Goal: Share content

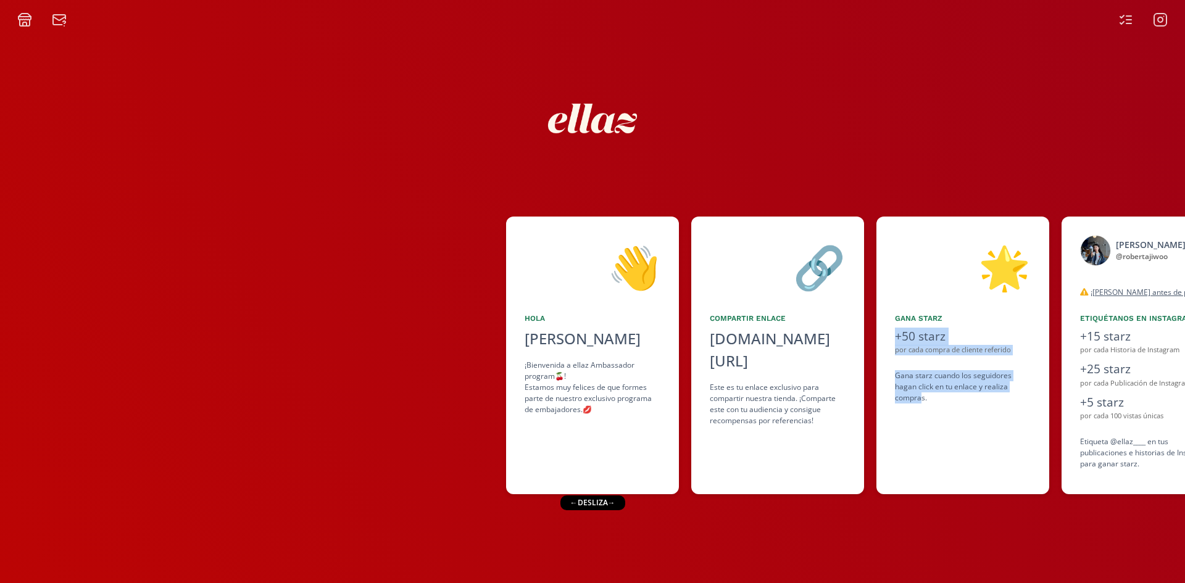
drag, startPoint x: 920, startPoint y: 394, endPoint x: 967, endPoint y: 433, distance: 60.9
click at [850, 410] on div "👋 [PERSON_NAME] [PERSON_NAME] ¡Bienvenida a ellaz Ambassador program🍒! Estamos …" at bounding box center [592, 355] width 1185 height 290
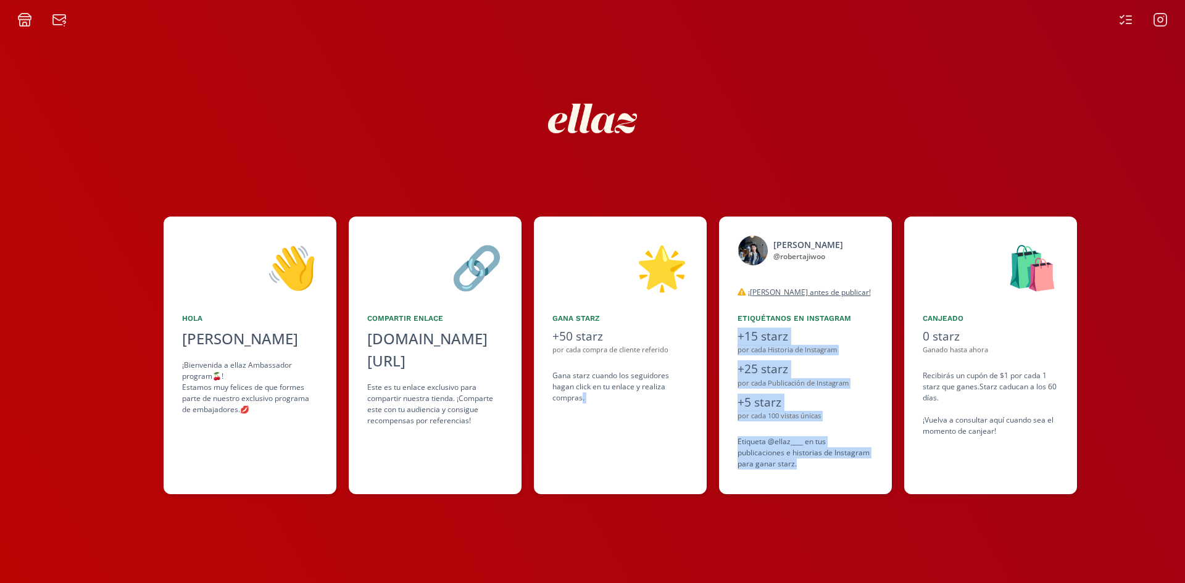
drag, startPoint x: 977, startPoint y: 437, endPoint x: 695, endPoint y: 466, distance: 283.5
click at [846, 468] on div "👋 [PERSON_NAME] [PERSON_NAME] ¡Bienvenida a ellaz Ambassador program🍒! Estamos …" at bounding box center [592, 355] width 1185 height 290
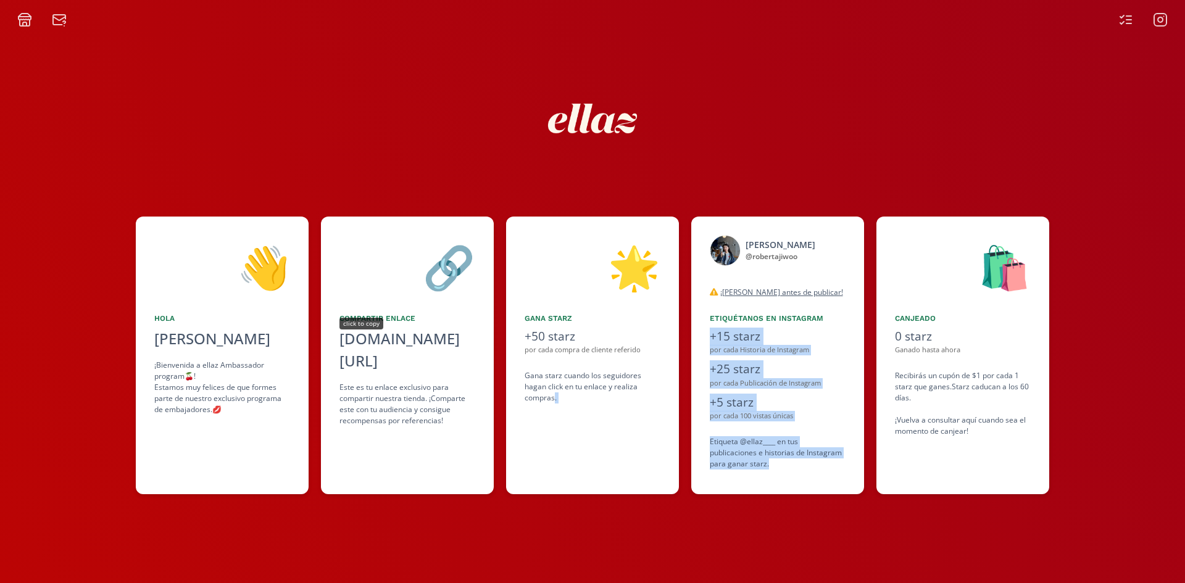
copy div ". [PERSON_NAME] @ robertajiwoo desconectado ¡Lea antes de publicar! Tanto para …"
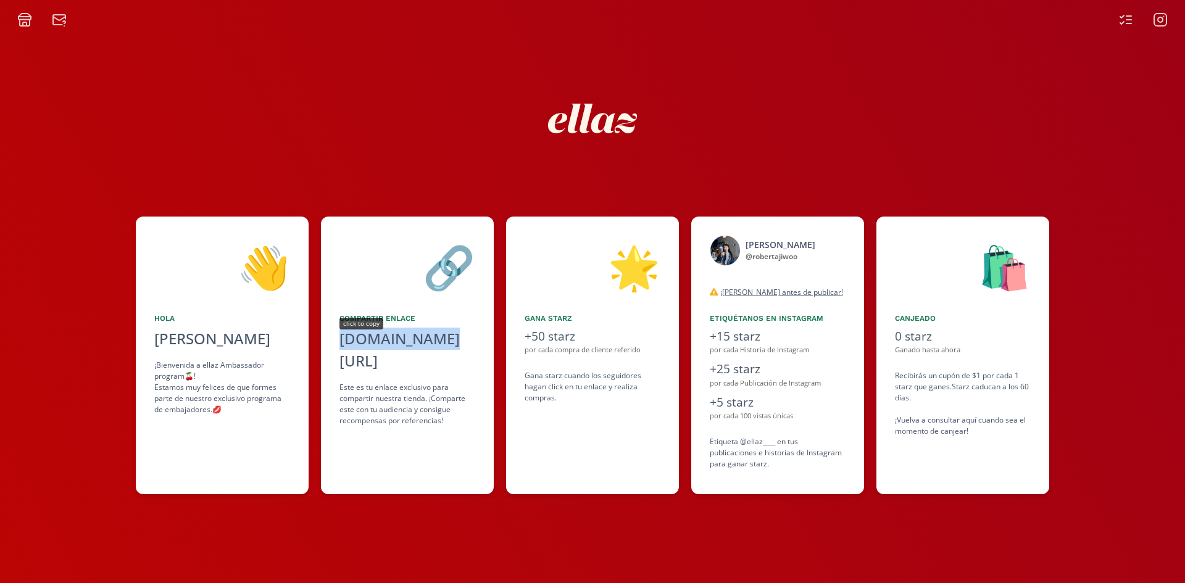
click at [385, 343] on div "[DOMAIN_NAME][URL]" at bounding box center [407, 350] width 136 height 44
copy div "[DOMAIN_NAME][URL]"
click at [378, 342] on div "[DOMAIN_NAME][URL]" at bounding box center [407, 350] width 136 height 44
